Goal: Find specific page/section: Find specific page/section

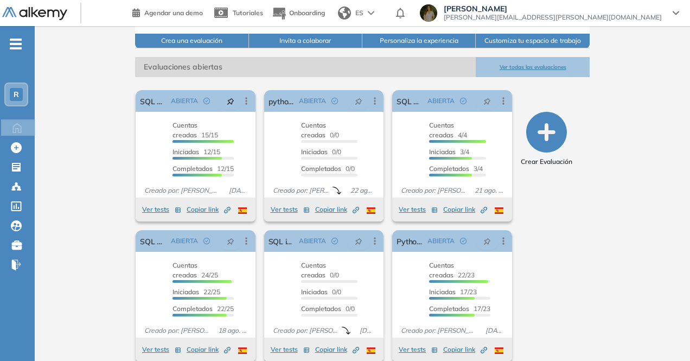
scroll to position [145, 0]
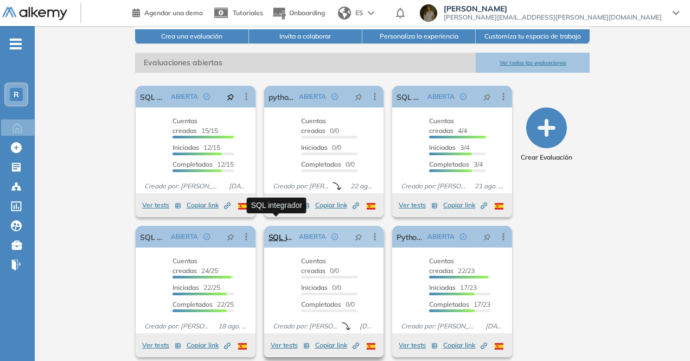
click at [272, 226] on link "SQL integrador" at bounding box center [282, 237] width 27 height 22
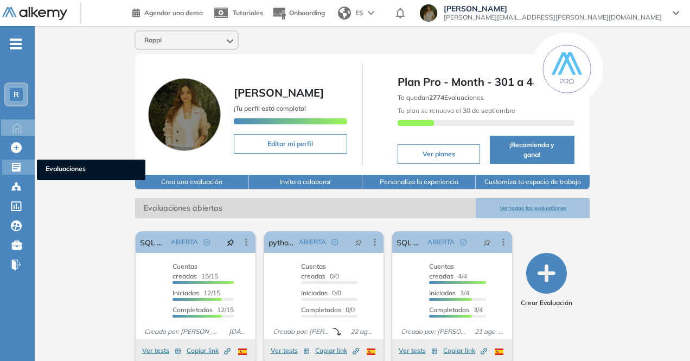
click at [22, 160] on div at bounding box center [17, 166] width 13 height 13
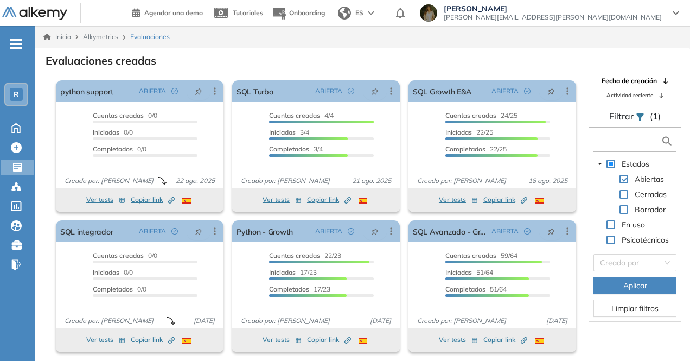
click at [634, 143] on input "text" at bounding box center [628, 141] width 65 height 11
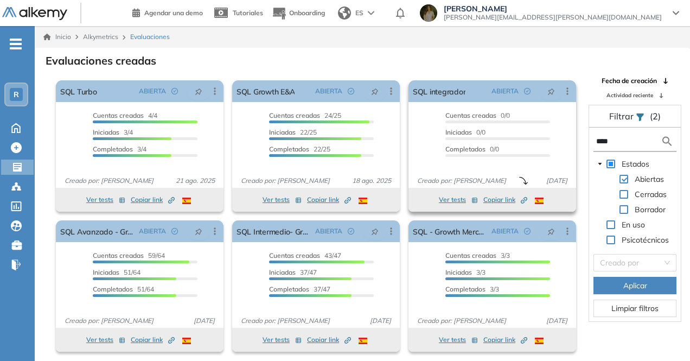
scroll to position [26, 0]
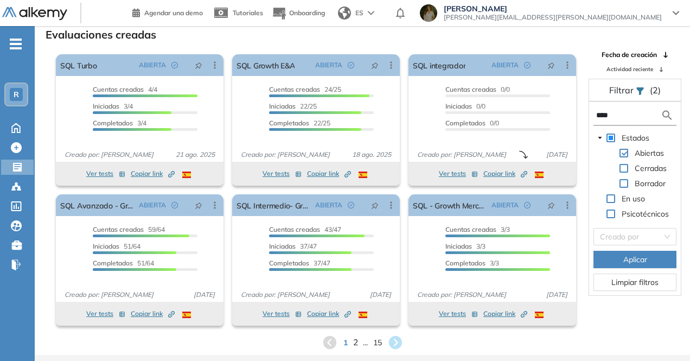
click at [353, 342] on span "2" at bounding box center [355, 342] width 5 height 12
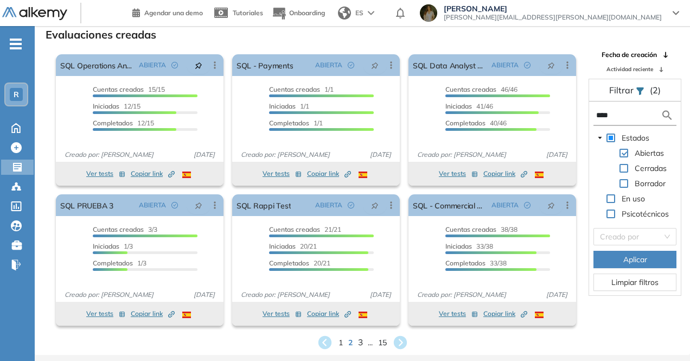
click at [360, 341] on span "3" at bounding box center [360, 342] width 5 height 12
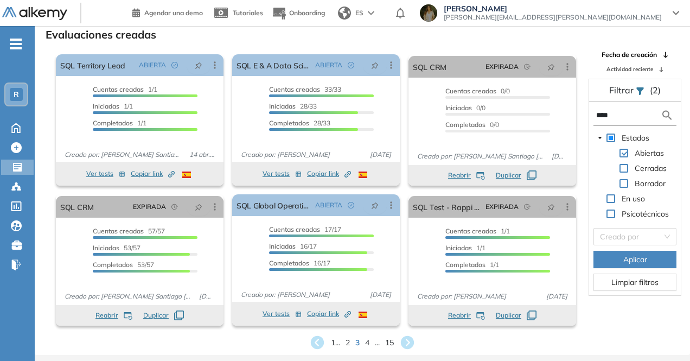
click at [370, 340] on div "1 ... 2 3 4 ... 15" at bounding box center [362, 342] width 638 height 16
click at [367, 341] on span "4" at bounding box center [367, 342] width 5 height 12
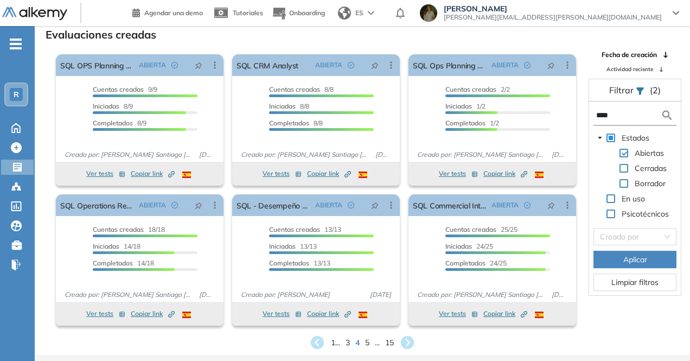
click at [627, 114] on input "***" at bounding box center [628, 115] width 65 height 11
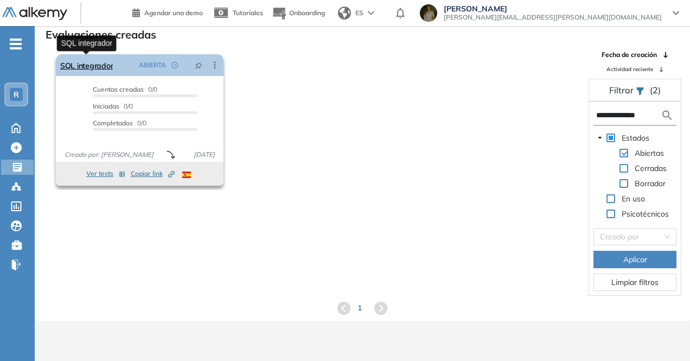
type input "**********"
click at [80, 62] on link "SQL integrador" at bounding box center [86, 65] width 53 height 22
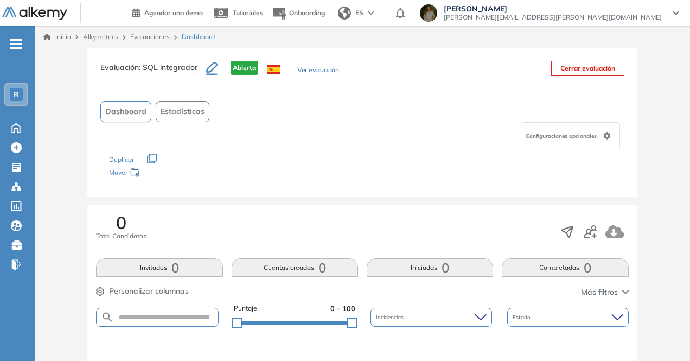
click at [311, 72] on button "Ver evaluación" at bounding box center [317, 70] width 41 height 11
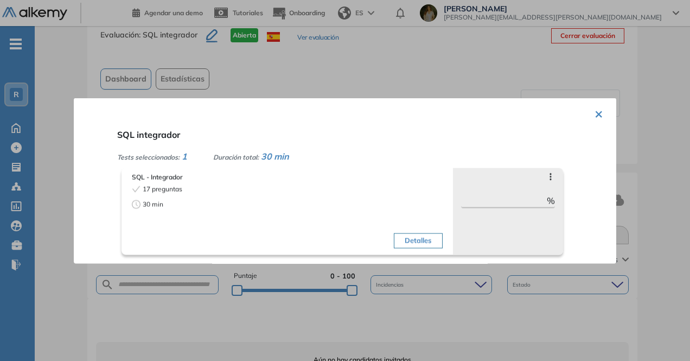
scroll to position [54, 0]
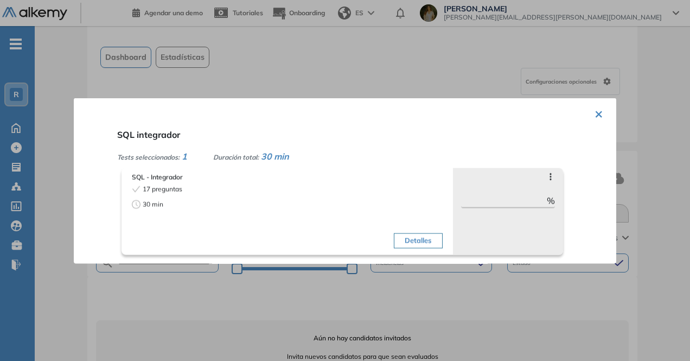
click at [418, 237] on button "Detalles" at bounding box center [418, 240] width 48 height 15
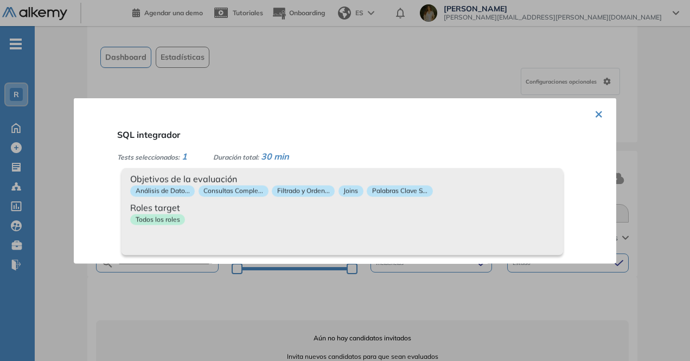
scroll to position [88, 0]
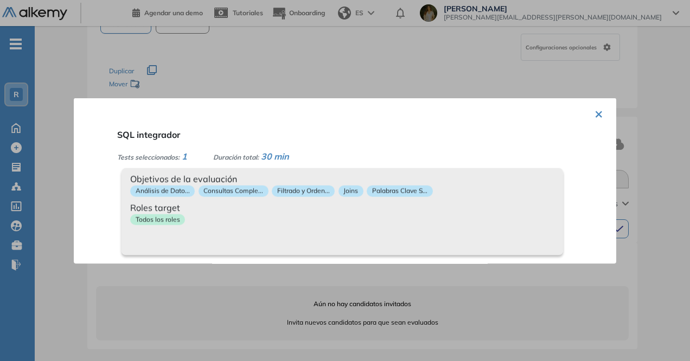
click at [589, 111] on div "× SQL integrador Tests seleccionados: 1 Duración total: 30 min SQL - Integrador…" at bounding box center [345, 181] width 543 height 166
click at [596, 114] on button "×" at bounding box center [599, 112] width 9 height 21
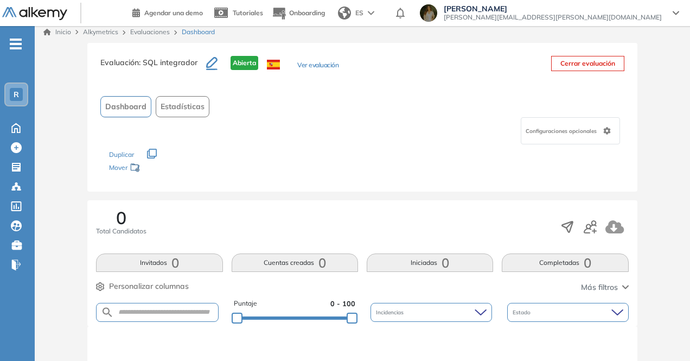
scroll to position [0, 0]
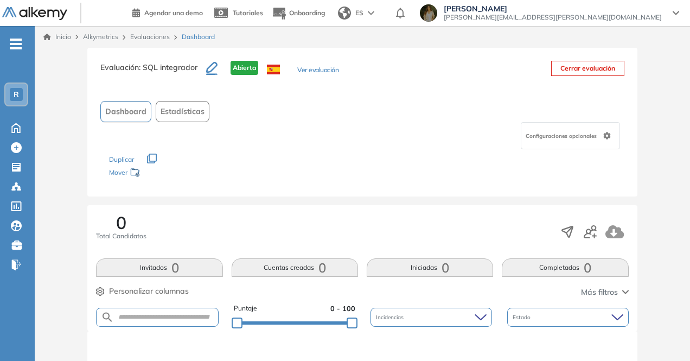
click at [178, 108] on span "Estadísticas" at bounding box center [183, 111] width 44 height 11
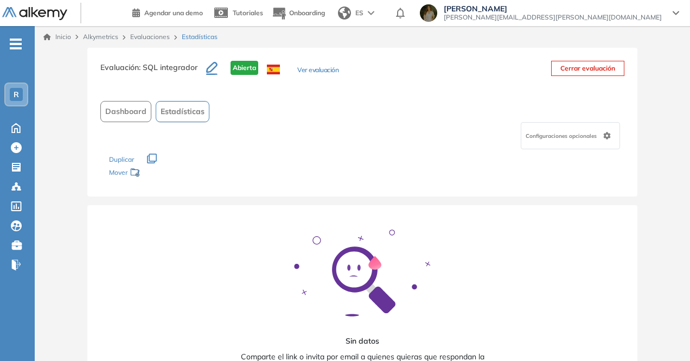
click at [118, 114] on span "Dashboard" at bounding box center [125, 111] width 41 height 11
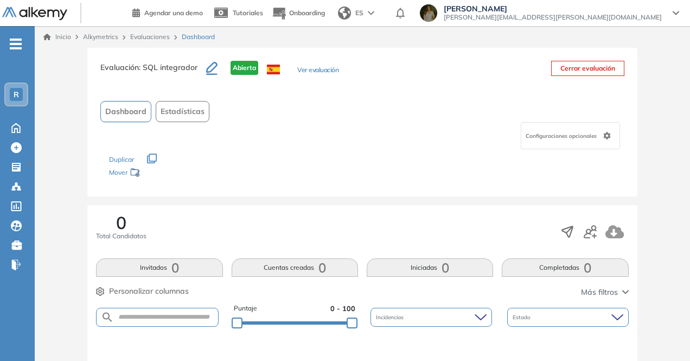
scroll to position [26, 0]
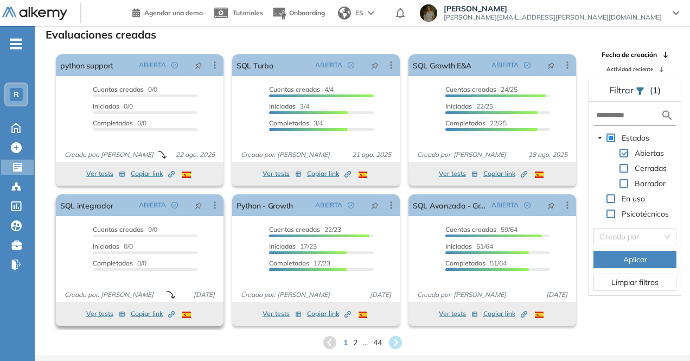
click at [149, 316] on span "Copiar link Created by potrace 1.16, written by [PERSON_NAME] [DATE]-[DATE]" at bounding box center [153, 314] width 44 height 10
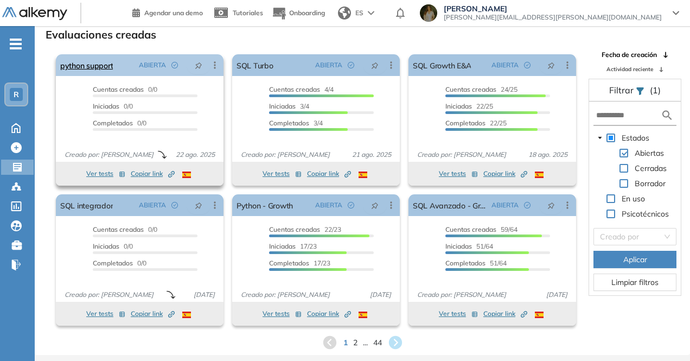
scroll to position [0, 0]
